Goal: Find specific page/section: Find specific page/section

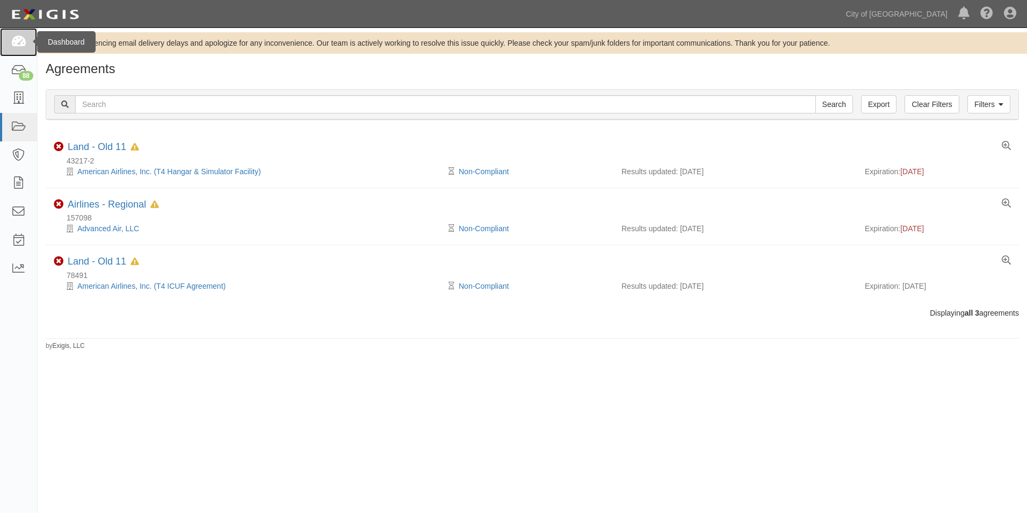
click at [17, 46] on icon at bounding box center [18, 42] width 15 height 12
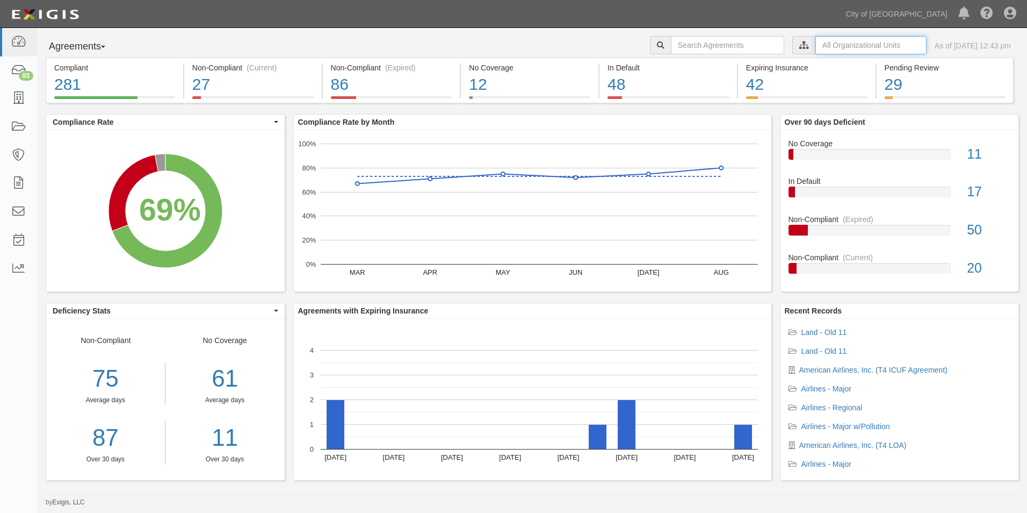
click at [829, 42] on input "text" at bounding box center [871, 45] width 111 height 18
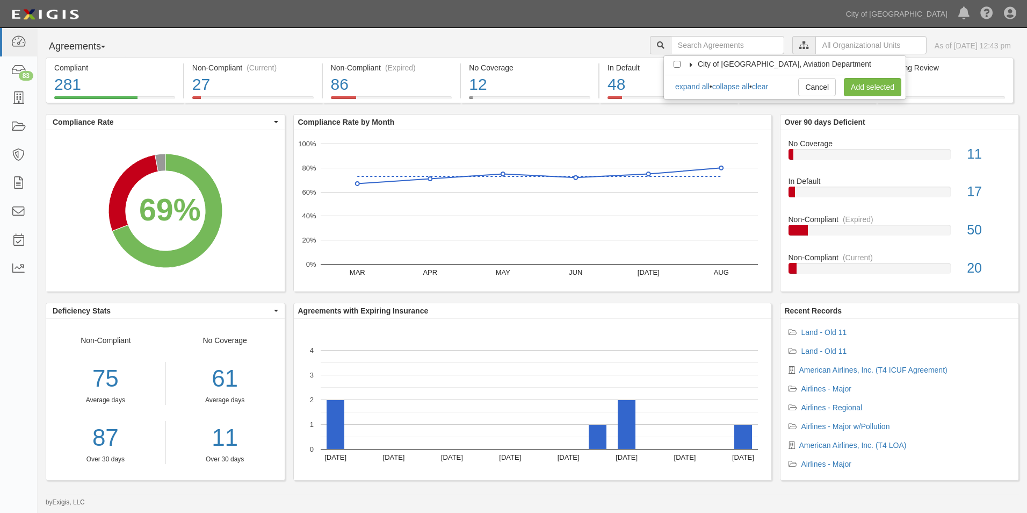
click at [692, 65] on icon at bounding box center [692, 64] width 8 height 5
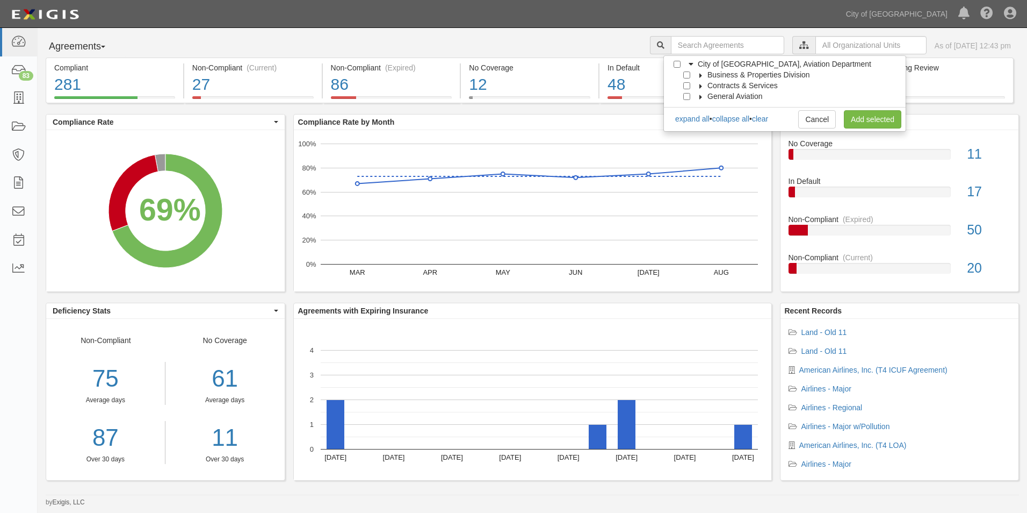
click at [698, 76] on icon at bounding box center [702, 75] width 8 height 5
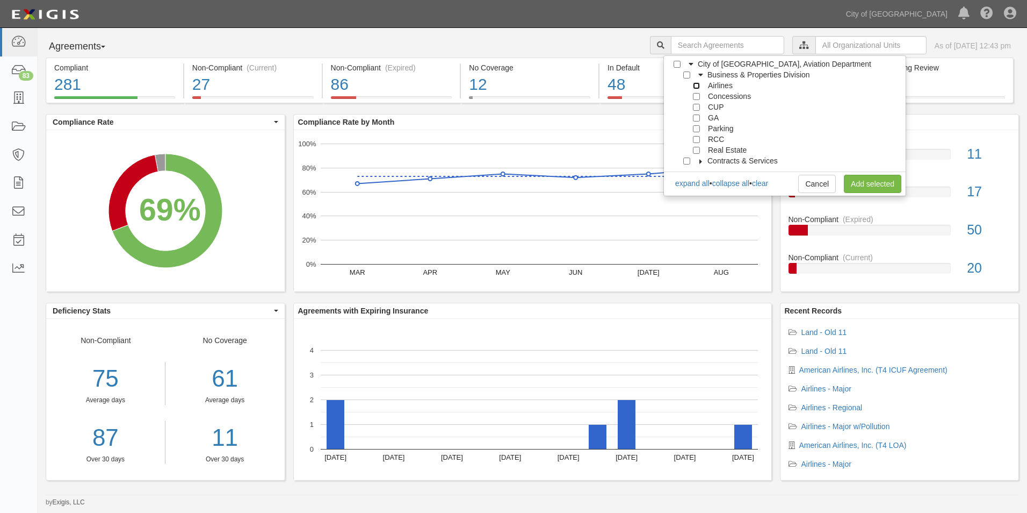
click at [694, 85] on input "Airlines" at bounding box center [696, 85] width 7 height 7
checkbox input "true"
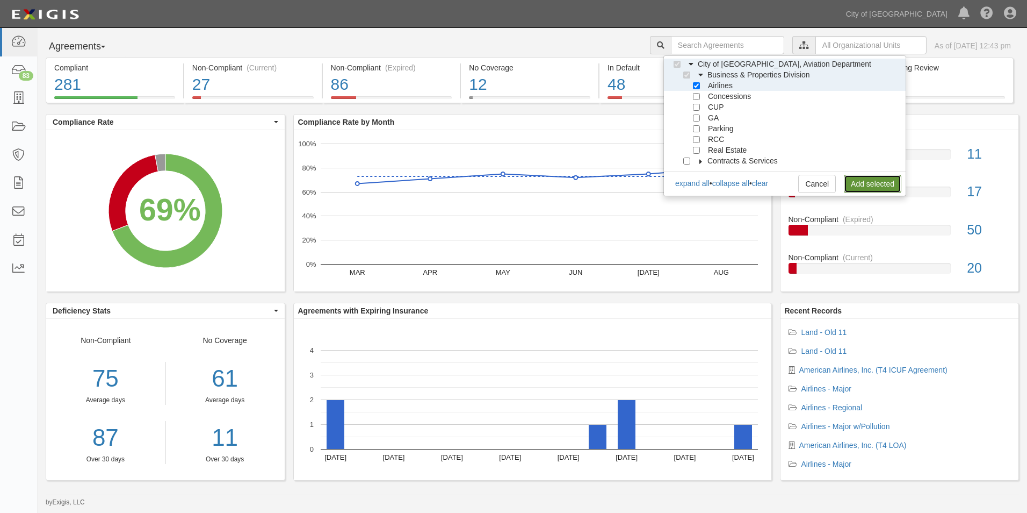
click at [861, 188] on link "Add selected" at bounding box center [873, 184] width 58 height 18
